Goal: Task Accomplishment & Management: Complete application form

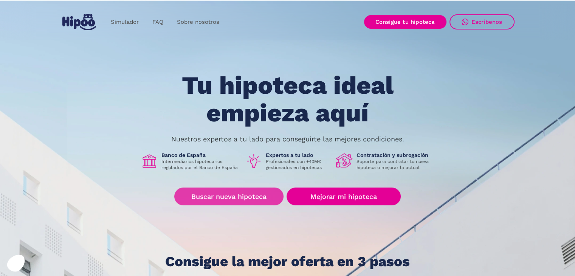
click at [225, 194] on link "Buscar nueva hipoteca" at bounding box center [228, 196] width 109 height 18
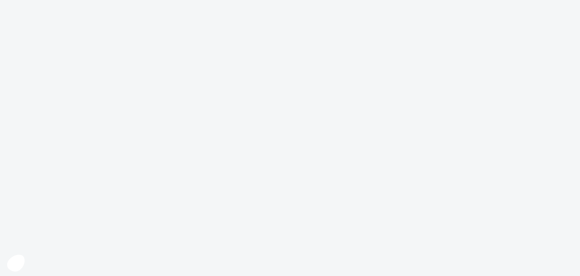
drag, startPoint x: 0, startPoint y: 0, endPoint x: 225, endPoint y: 194, distance: 297.4
click at [225, 194] on body at bounding box center [290, 138] width 580 height 276
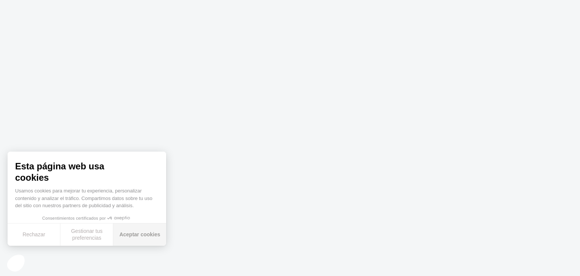
click at [141, 239] on button "Aceptar cookies" at bounding box center [139, 234] width 53 height 22
